Goal: Task Accomplishment & Management: Manage account settings

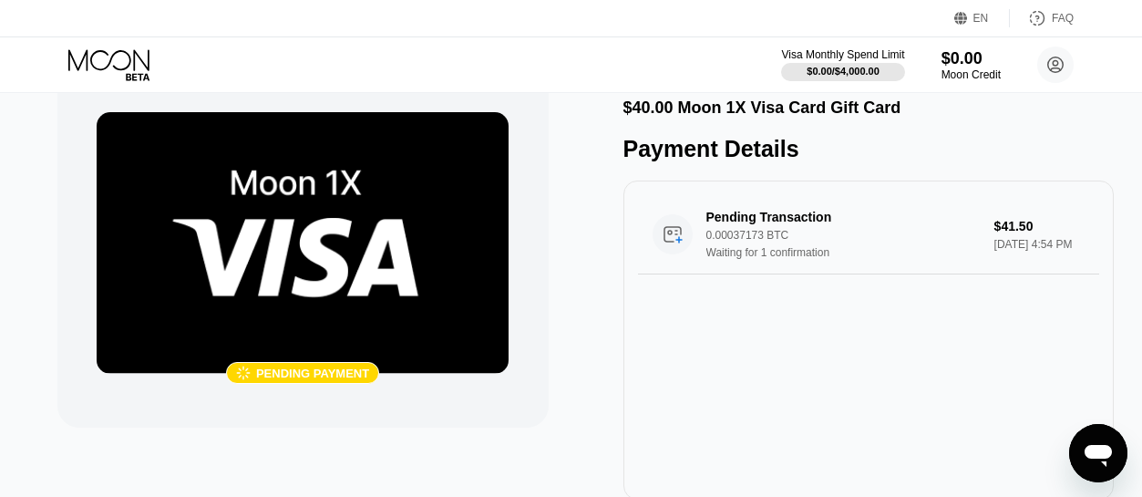
scroll to position [64, 0]
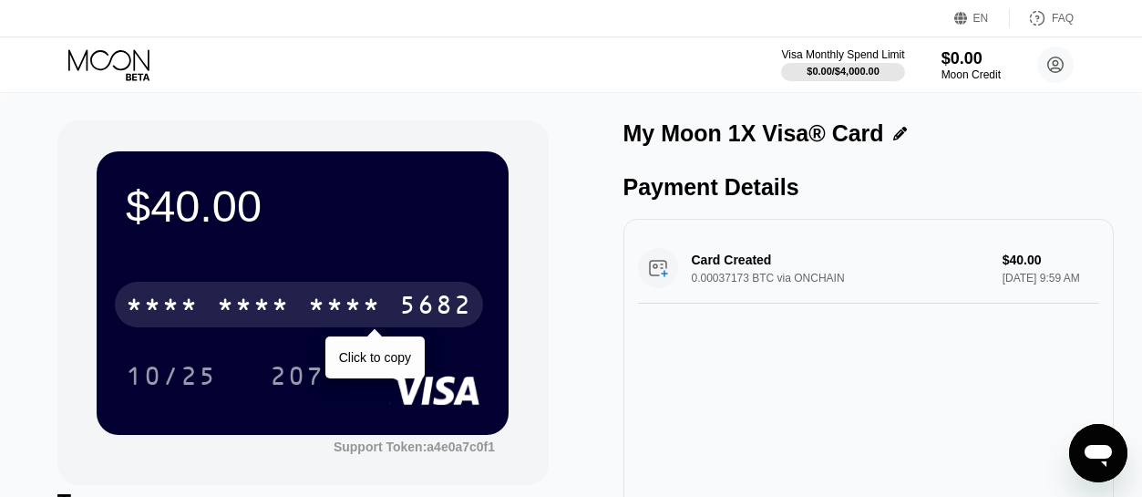
click at [354, 306] on div "* * * *" at bounding box center [344, 306] width 73 height 29
